Goal: Task Accomplishment & Management: Manage account settings

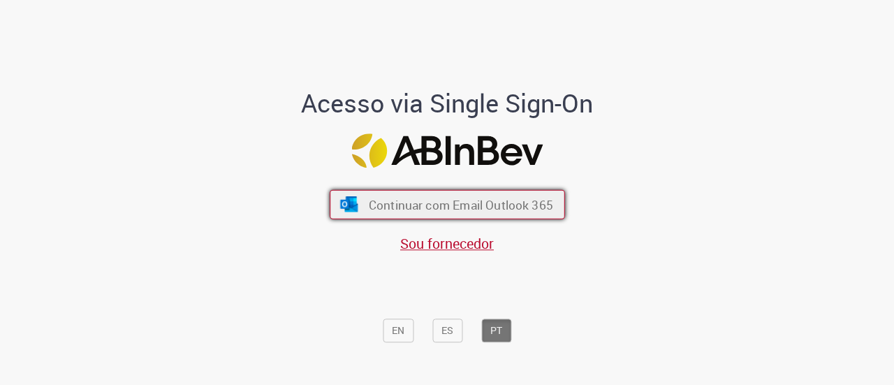
click at [384, 199] on span "Continuar com Email Outlook 365" at bounding box center [460, 204] width 184 height 16
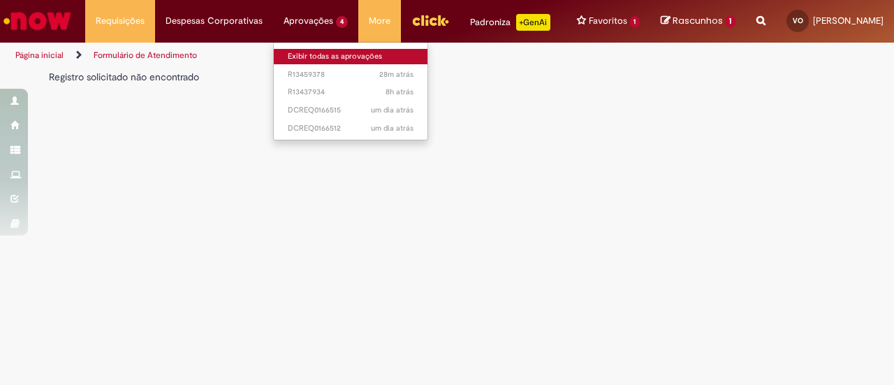
click at [306, 58] on link "Exibir todas as aprovações" at bounding box center [351, 56] width 154 height 15
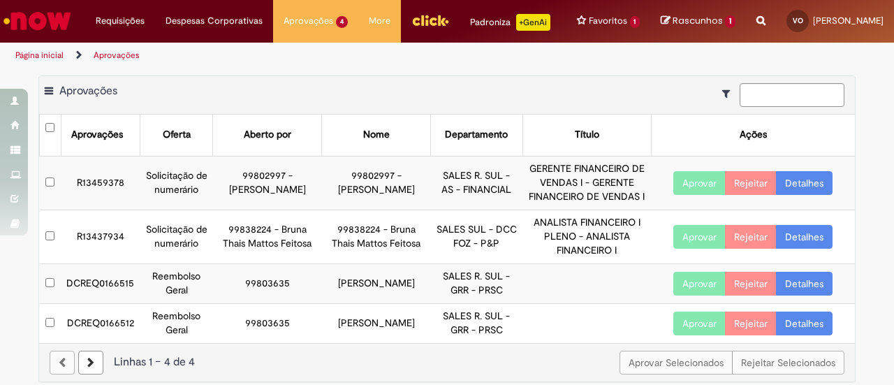
click at [797, 195] on link "Detalhes" at bounding box center [804, 183] width 57 height 24
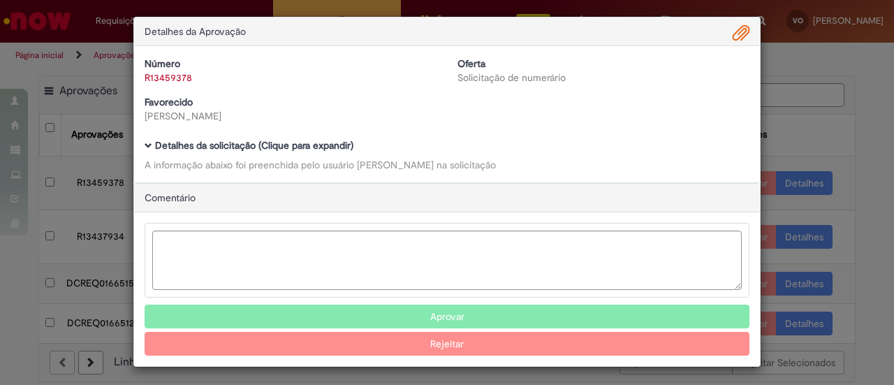
scroll to position [6, 0]
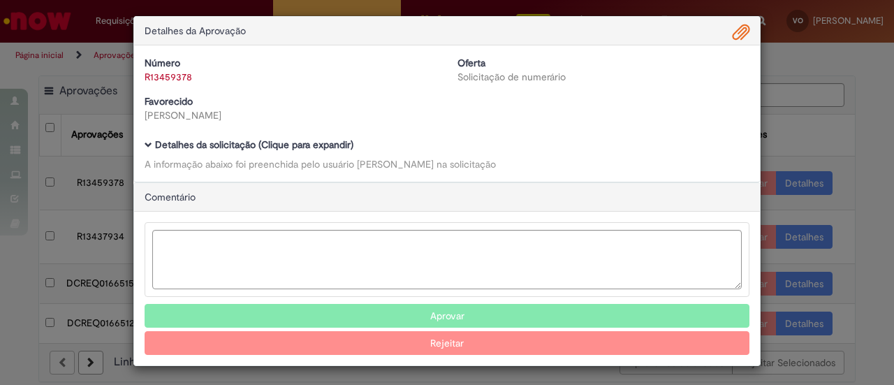
click at [503, 308] on button "Aprovar" at bounding box center [447, 316] width 605 height 24
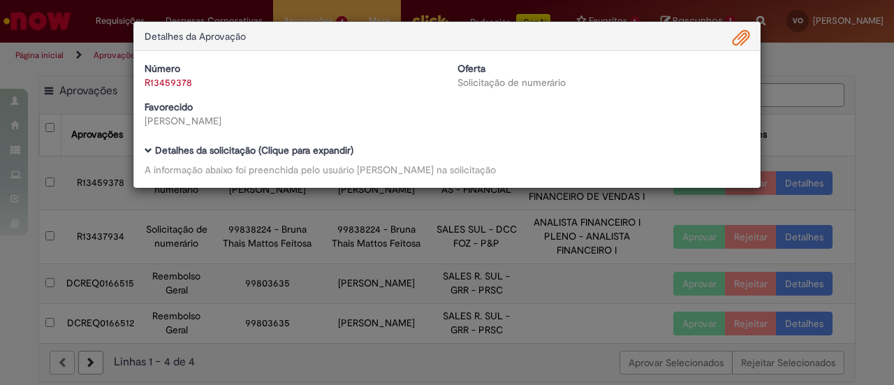
scroll to position [0, 0]
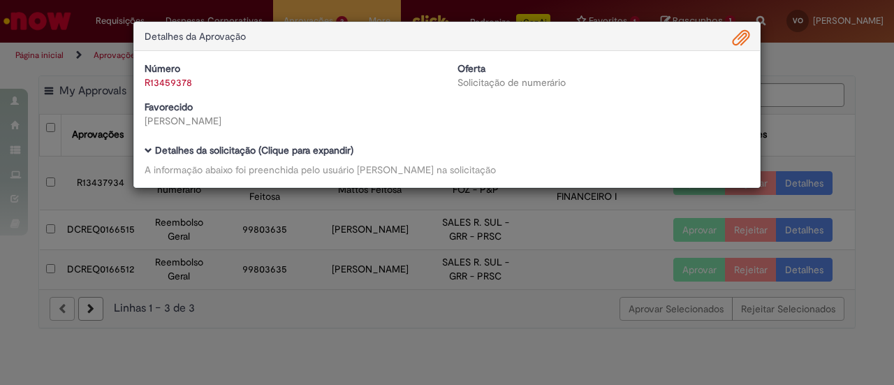
click at [855, 84] on div "Detalhes da Aprovação Número R13459378 Oferta Solicitação de numerário Favoreci…" at bounding box center [447, 192] width 894 height 385
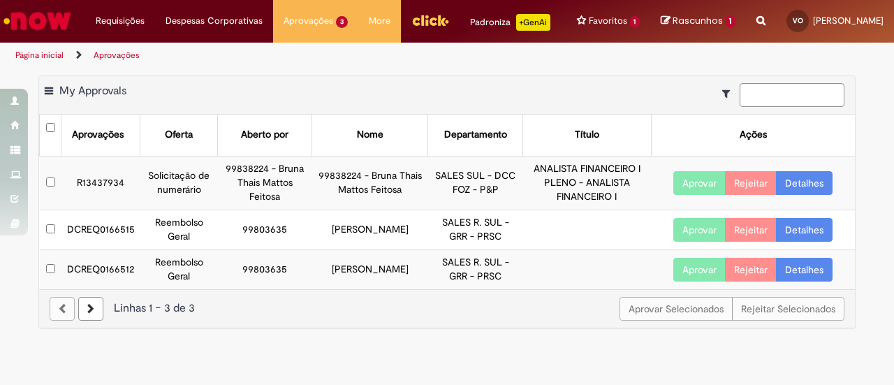
click at [272, 328] on div "Aprovar Selecionados Rejeitar Selecionados Linhas 1 − 3 de 3" at bounding box center [447, 308] width 816 height 38
